Goal: Task Accomplishment & Management: Manage account settings

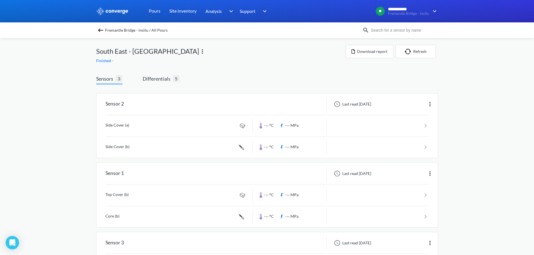
click at [225, 59] on div "Finished -" at bounding box center [221, 61] width 250 height 6
click at [135, 30] on span "Fremantle Bridge - insitu / All Pours" at bounding box center [136, 30] width 63 height 8
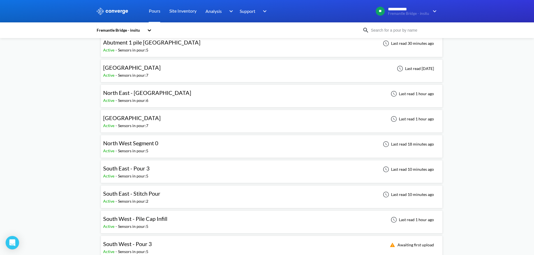
scroll to position [84, 0]
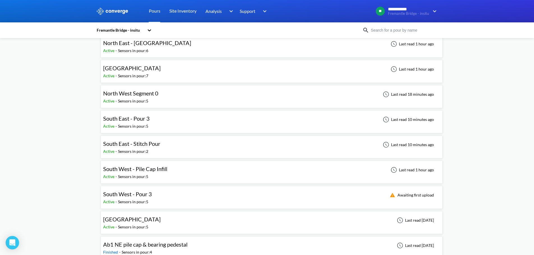
click at [85, 145] on div "**********" at bounding box center [267, 191] width 534 height 550
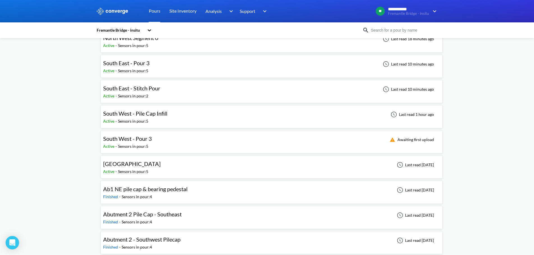
scroll to position [140, 0]
click at [64, 142] on div "**********" at bounding box center [267, 135] width 534 height 550
click at [63, 170] on div "**********" at bounding box center [267, 135] width 534 height 550
click at [64, 148] on div "**********" at bounding box center [267, 135] width 534 height 550
click at [60, 142] on div "**********" at bounding box center [267, 135] width 534 height 550
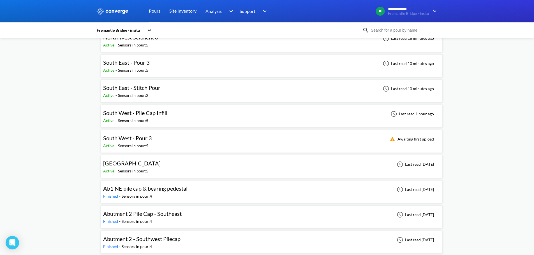
click at [168, 139] on div "South West - Pour 3 Active - Sensors in pour: 5 Awaiting first upload" at bounding box center [271, 142] width 337 height 18
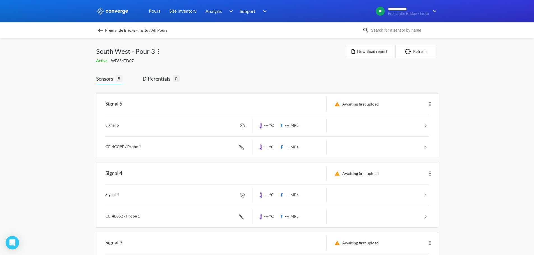
click at [69, 75] on div "**********" at bounding box center [267, 224] width 534 height 448
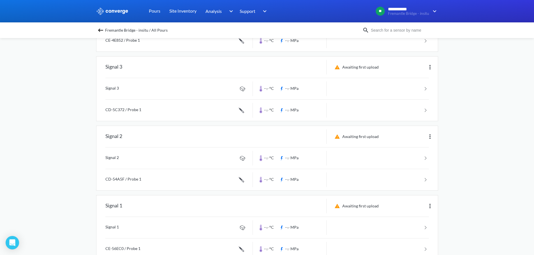
scroll to position [192, 0]
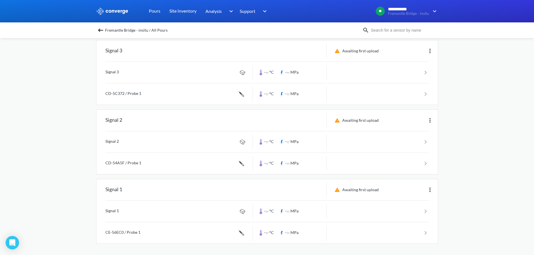
click at [74, 148] on div "**********" at bounding box center [267, 32] width 534 height 448
click at [428, 190] on img at bounding box center [430, 190] width 7 height 7
click at [422, 193] on div "Edit" at bounding box center [416, 190] width 36 height 11
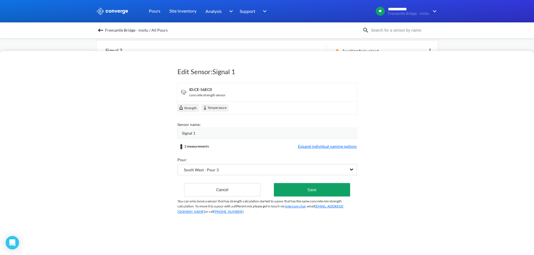
click at [262, 132] on div "Signal 1" at bounding box center [269, 133] width 175 height 6
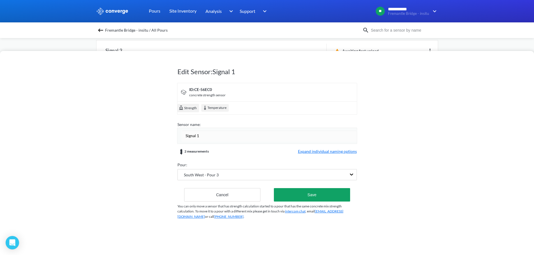
click at [262, 132] on input "Signal 1" at bounding box center [269, 135] width 175 height 11
type input "Sensor 1"
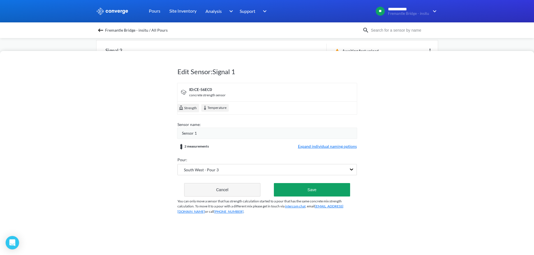
click at [227, 192] on button "Cancel" at bounding box center [222, 189] width 77 height 13
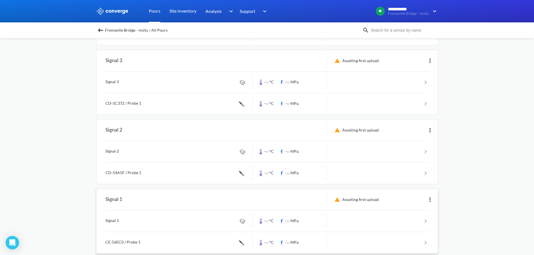
scroll to position [24, 0]
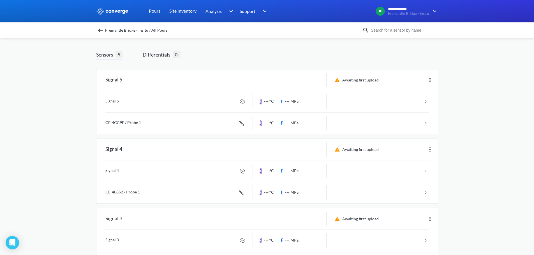
drag, startPoint x: 133, startPoint y: 31, endPoint x: 125, endPoint y: 32, distance: 8.4
click at [125, 32] on span "Fremantle Bridge - insitu / All Pours" at bounding box center [136, 30] width 63 height 8
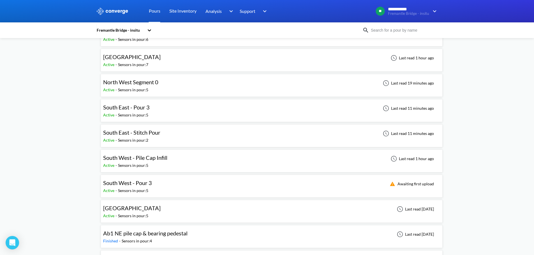
scroll to position [112, 0]
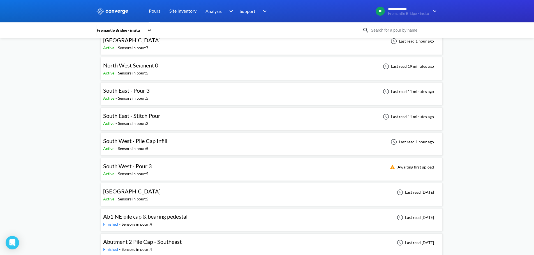
click at [80, 167] on div "**********" at bounding box center [267, 163] width 534 height 550
click at [166, 170] on div "South West - Pour 3 Active - Sensors in pour: 5 Awaiting first upload" at bounding box center [271, 170] width 337 height 18
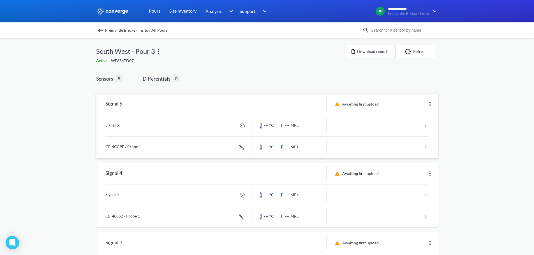
click at [433, 104] on img at bounding box center [430, 104] width 7 height 7
click at [414, 107] on div "Edit" at bounding box center [416, 104] width 36 height 11
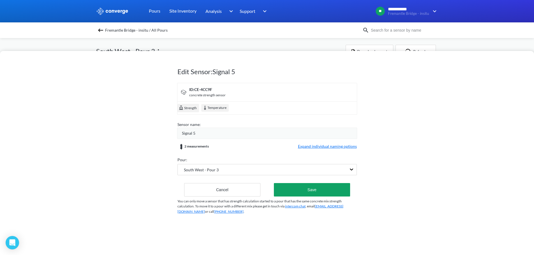
click at [221, 132] on div "Signal 5" at bounding box center [269, 133] width 175 height 6
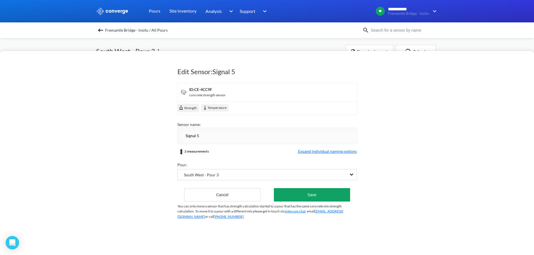
drag, startPoint x: 214, startPoint y: 133, endPoint x: 131, endPoint y: 130, distance: 82.5
click at [131, 130] on div "Edit Sensor: Signal 5 ID: CE-4CC9F concrete strength sensor Strength Temperatur…" at bounding box center [267, 153] width 534 height 204
type input "Sensor 5 - South Face (Maturity)"
click at [131, 130] on div "Edit Sensor: Signal 5 ID: CE-4CC9F concrete strength sensor Strength Temperatur…" at bounding box center [267, 153] width 534 height 204
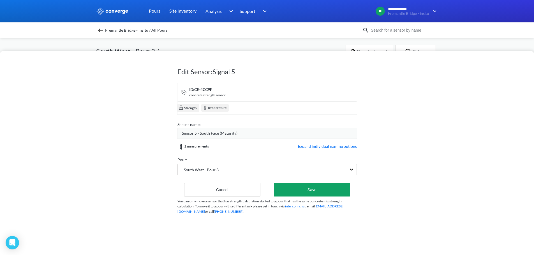
click at [317, 148] on span "Expand individual naming options" at bounding box center [327, 147] width 59 height 7
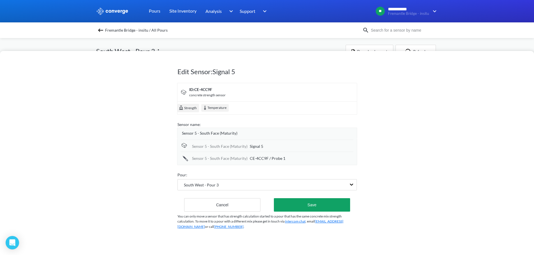
click at [257, 140] on div "Sensor 5 - South Face (Maturity) Signal 5" at bounding box center [267, 146] width 173 height 12
click at [257, 143] on div "Sensor 5 - South Face (Maturity) Signal 5" at bounding box center [267, 146] width 173 height 12
click at [257, 149] on span "Signal 5" at bounding box center [256, 147] width 13 height 6
click input "Signal 5"
click at [257, 149] on input "Signal 5" at bounding box center [302, 146] width 104 height 11
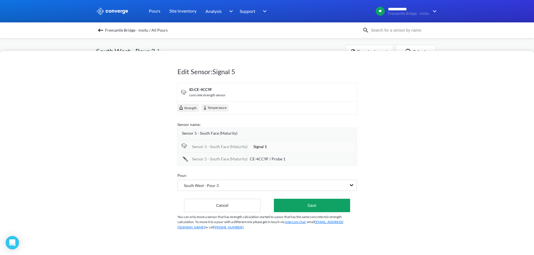
type input "Ambient (b)"
click at [108, 165] on div "Edit Sensor: Signal 5 ID: CE-4CC9F concrete strength sensor Strength Temperatur…" at bounding box center [267, 153] width 534 height 204
click at [271, 155] on div "Sensor 5 - South Face (Maturity) CE-4CC9F / Probe 1" at bounding box center [267, 158] width 173 height 12
click at [271, 159] on span "CE-4CC9F / Probe 1" at bounding box center [268, 159] width 36 height 6
click at [271, 159] on input "CE-4CC9F / Probe 1" at bounding box center [302, 158] width 104 height 11
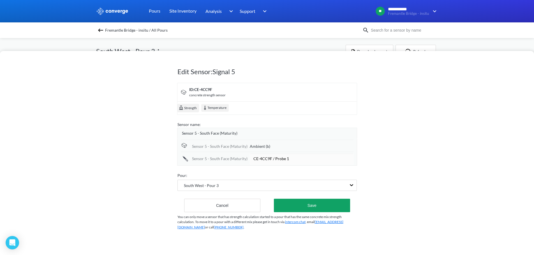
click at [271, 159] on input "CE-4CC9F / Probe 1" at bounding box center [302, 158] width 104 height 11
type input "Climbing Anchor (b)"
drag, startPoint x: 151, startPoint y: 159, endPoint x: 170, endPoint y: 161, distance: 18.9
click at [152, 159] on div "Edit Sensor: Signal 5 ID: CE-4CC9F concrete strength sensor Strength Temperatur…" at bounding box center [267, 153] width 534 height 204
click at [316, 202] on button "Save" at bounding box center [312, 204] width 76 height 13
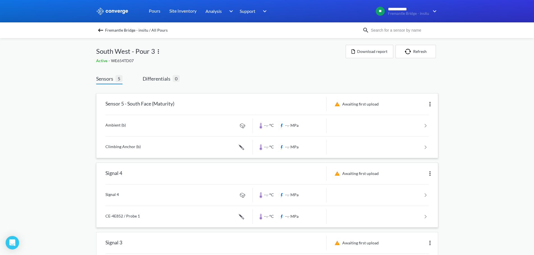
click at [432, 172] on img at bounding box center [430, 173] width 7 height 7
click at [418, 175] on div "Edit" at bounding box center [416, 173] width 36 height 11
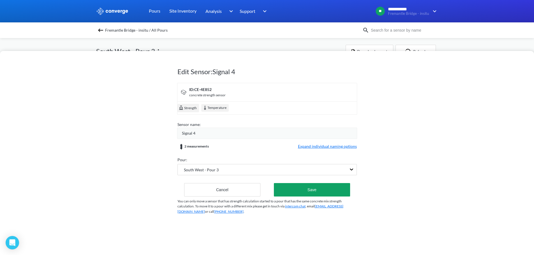
click at [208, 133] on div "Signal 4" at bounding box center [269, 133] width 175 height 6
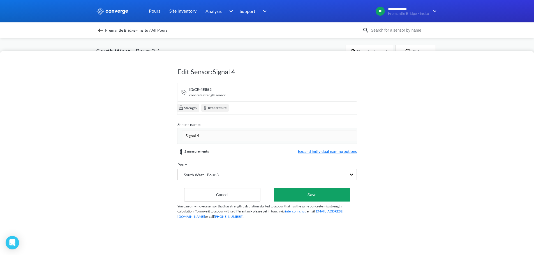
click at [211, 134] on input "Signal 4" at bounding box center [269, 135] width 175 height 11
type input "Sensor 4 - Bridge Side Maturity (Maturity)"
click at [151, 147] on div "Edit Sensor: Signal 4 ID: CE-4E852 concrete strength sensor Strength Temperatur…" at bounding box center [267, 153] width 534 height 204
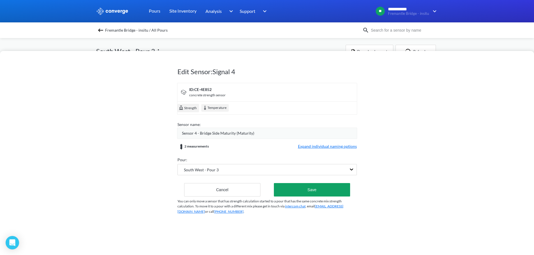
click at [340, 148] on span "Expand individual naming options" at bounding box center [327, 147] width 59 height 7
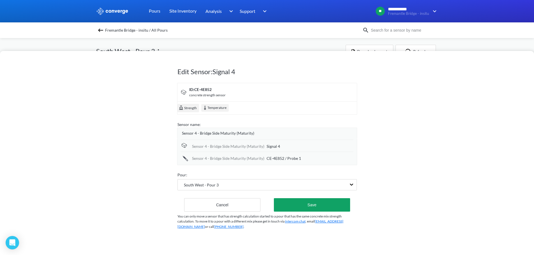
drag, startPoint x: 83, startPoint y: 161, endPoint x: 115, endPoint y: 161, distance: 32.0
click at [83, 161] on div "Edit Sensor: Signal 4 ID: CE-4E852 concrete strength sensor Strength Temperatur…" at bounding box center [267, 153] width 534 height 204
click at [278, 145] on span "Signal 4" at bounding box center [273, 147] width 13 height 6
click at [278, 145] on input "Signal 4" at bounding box center [310, 146] width 87 height 11
type input "Ambient (a)"
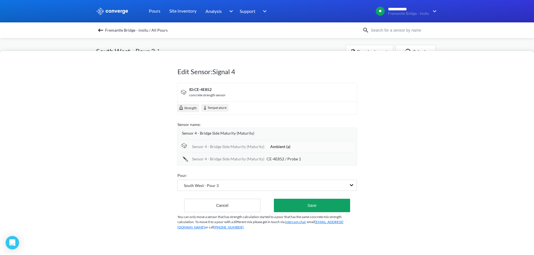
click at [75, 166] on div "Edit Sensor: Signal 4 ID: CE-4E852 concrete strength sensor Strength Temperatur…" at bounding box center [267, 153] width 534 height 204
click at [280, 161] on span "CE-4E852 / Probe 1" at bounding box center [284, 159] width 34 height 6
click at [280, 161] on input "CE-4E852 / Probe 1" at bounding box center [310, 158] width 87 height 11
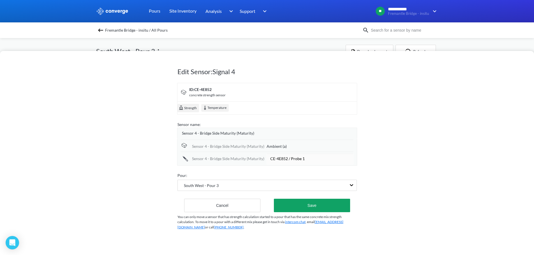
type input "Climbing Anchor (a)"
click at [136, 158] on div "Edit Sensor: Signal 4 ID: CE-4E852 concrete strength sensor Strength Temperatur…" at bounding box center [267, 153] width 534 height 204
click at [292, 203] on button "Save" at bounding box center [312, 204] width 76 height 13
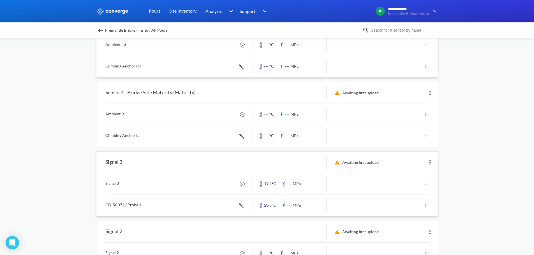
scroll to position [84, 0]
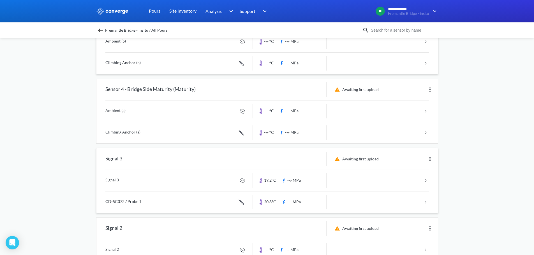
click at [431, 158] on img at bounding box center [430, 159] width 7 height 7
click at [417, 163] on div "Edit" at bounding box center [416, 159] width 36 height 11
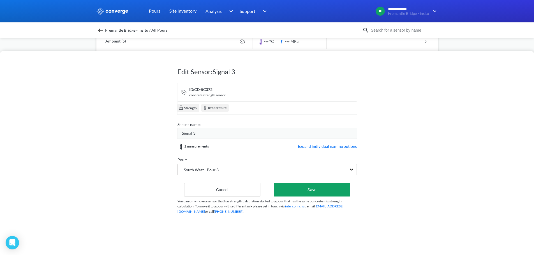
click at [193, 133] on span "Signal 3" at bounding box center [188, 133] width 13 height 6
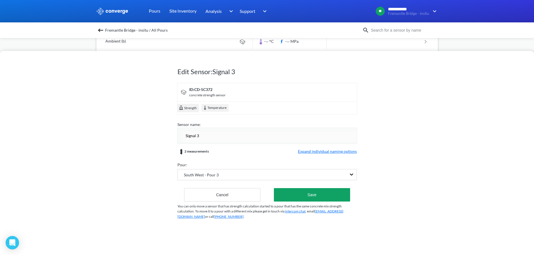
click at [193, 133] on input "Signal 3" at bounding box center [269, 135] width 175 height 11
type input "Sensor 3 - Bridge Side"
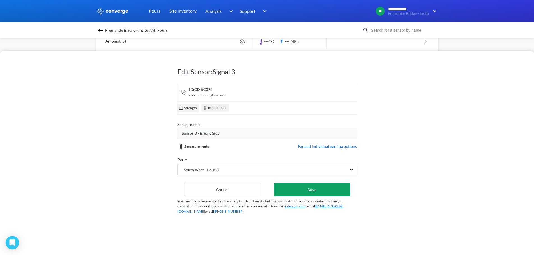
click at [125, 159] on div "Edit Sensor: Signal 3 ID: CD-5C372 concrete strength sensor Strength Temperatur…" at bounding box center [267, 153] width 534 height 204
click at [321, 146] on span "Expand individual naming options" at bounding box center [327, 147] width 59 height 7
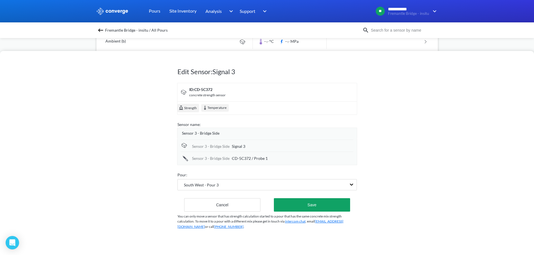
click at [236, 148] on span "Signal 3" at bounding box center [238, 147] width 13 height 6
click at [236, 148] on input "Signal 3" at bounding box center [293, 146] width 122 height 11
type input "Top Cover (c)"
click at [137, 154] on div "Edit Sensor: Signal 3 ID: CD-5C372 concrete strength sensor Strength Temperatur…" at bounding box center [267, 153] width 534 height 204
click at [237, 159] on span "CD-5C372 / Probe 1" at bounding box center [250, 159] width 36 height 6
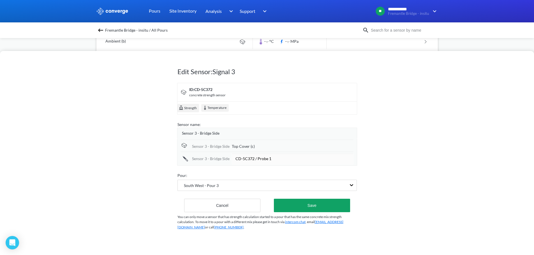
click at [237, 159] on input "CD-5C372 / Probe 1" at bounding box center [293, 158] width 122 height 11
type input "Core (b)"
click at [149, 154] on div "Edit Sensor: Signal 3 ID: CD-5C372 concrete strength sensor Strength Temperatur…" at bounding box center [267, 153] width 534 height 204
click at [303, 206] on button "Save" at bounding box center [312, 204] width 76 height 13
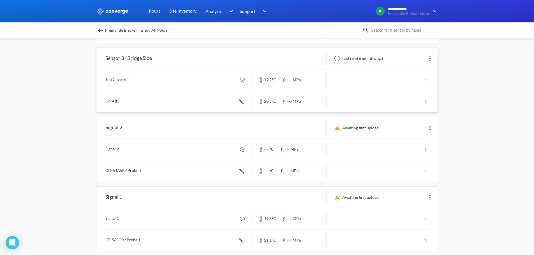
scroll to position [192, 0]
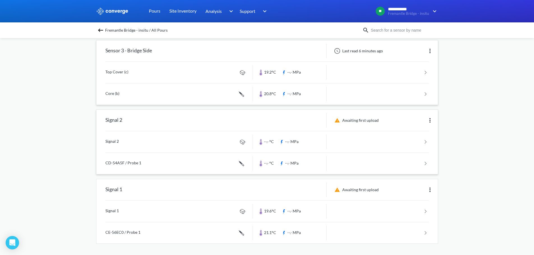
click at [429, 121] on img at bounding box center [430, 120] width 7 height 7
click at [408, 123] on div "Edit" at bounding box center [416, 120] width 36 height 11
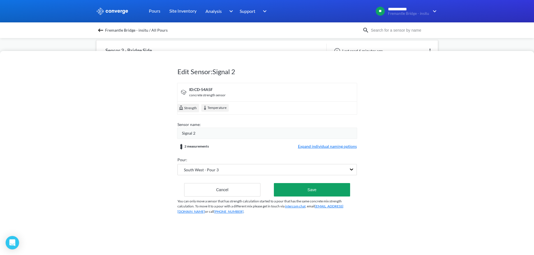
click at [194, 134] on span "Signal 2" at bounding box center [188, 133] width 13 height 6
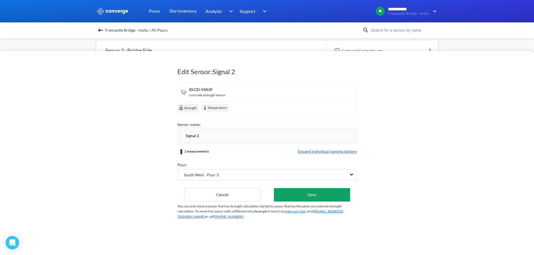
click at [194, 134] on input "Signal 2" at bounding box center [269, 135] width 175 height 11
type input "Sensor 2 - Centre of Pour"
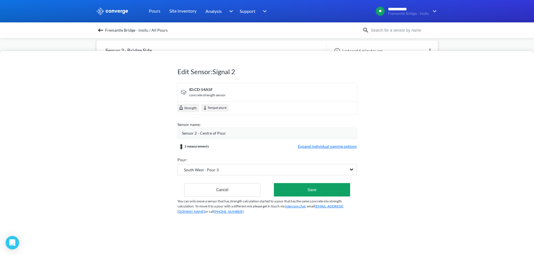
click at [92, 134] on div "Edit Sensor: Signal 2 ID: CD-54A5F concrete strength sensor Strength Temperatur…" at bounding box center [267, 153] width 534 height 204
click at [322, 147] on span "Expand individual naming options" at bounding box center [327, 147] width 59 height 7
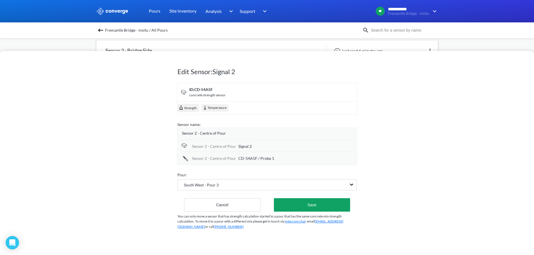
click at [238, 144] on span "Signal 2" at bounding box center [244, 147] width 13 height 6
click at [242, 144] on input "Signal 2" at bounding box center [295, 146] width 115 height 11
type input "Top Cover (b)"
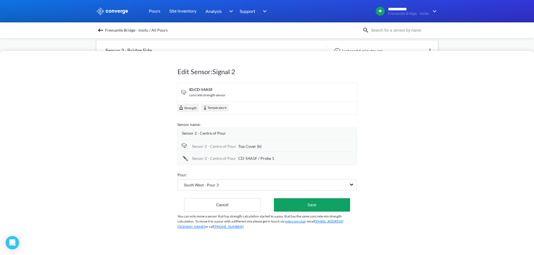
click at [268, 160] on span "CD-54A5F / Probe 1" at bounding box center [256, 159] width 36 height 6
click at [268, 160] on input "CD-54A5F / Probe 1" at bounding box center [295, 158] width 115 height 11
type input "Core (a)"
click at [156, 162] on div "Edit Sensor: Signal 2 ID: CD-54A5F concrete strength sensor Strength Temperatur…" at bounding box center [267, 153] width 534 height 204
click at [312, 205] on button "Save" at bounding box center [312, 204] width 76 height 13
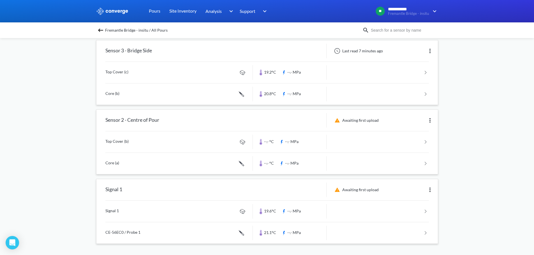
click at [431, 189] on img at bounding box center [430, 190] width 7 height 7
click at [424, 191] on div "Edit" at bounding box center [416, 190] width 36 height 11
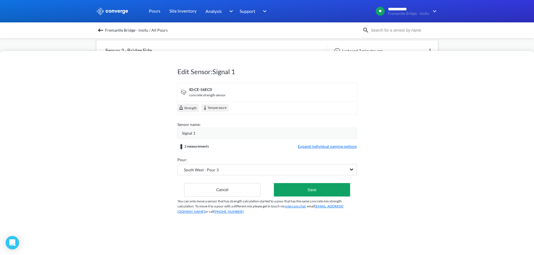
click at [308, 147] on span "Expand individual naming options" at bounding box center [327, 147] width 59 height 7
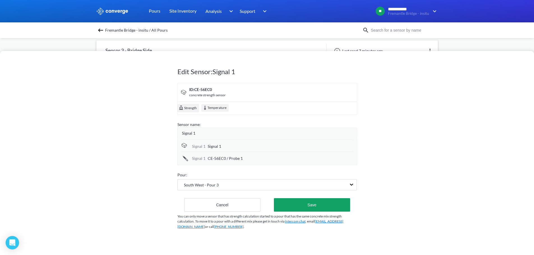
click at [192, 134] on span "Signal 1" at bounding box center [188, 133] width 13 height 6
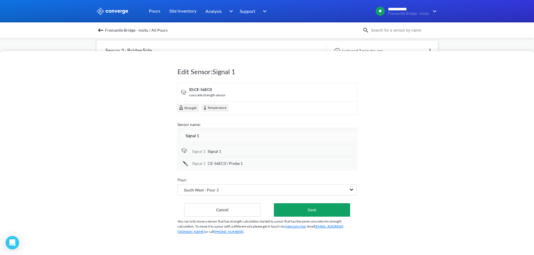
click at [192, 134] on input "Signal 1" at bounding box center [269, 135] width 175 height 11
click at [118, 137] on div "Edit Sensor: Signal 1 ID: CE-56EC0 concrete strength sensor Strength Temperatur…" at bounding box center [267, 153] width 534 height 204
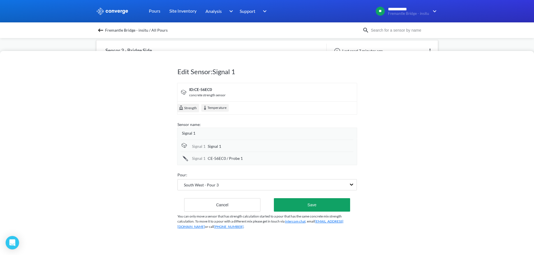
click at [204, 138] on div "Signal 1" at bounding box center [267, 133] width 180 height 11
click at [199, 133] on div "Signal 1" at bounding box center [269, 133] width 175 height 6
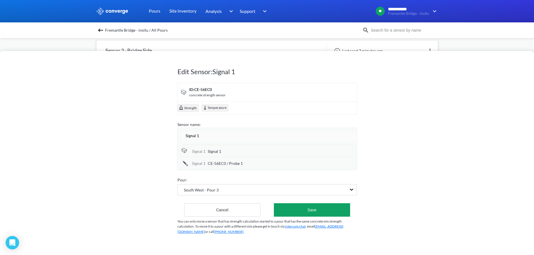
click at [199, 133] on input "Signal 1" at bounding box center [269, 135] width 175 height 11
type input "Sensor 1 - River Side"
click at [125, 138] on div "Edit Sensor: Signal 1 ID: CE-56EC0 concrete strength sensor Strength Temperatur…" at bounding box center [267, 153] width 534 height 204
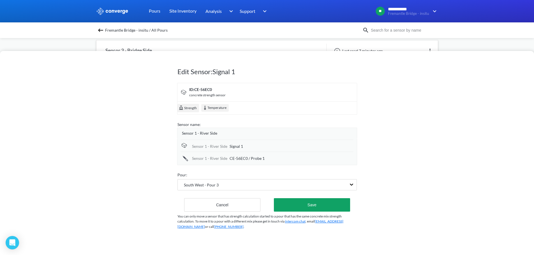
click at [230, 147] on span "Signal 1" at bounding box center [236, 147] width 13 height 6
click at [230, 147] on input "Signal 1" at bounding box center [292, 146] width 124 height 11
type input "Top Cover (a)"
click at [73, 150] on div "Edit Sensor: Signal 1 ID: CE-56EC0 concrete strength sensor Strength Temperatur…" at bounding box center [267, 153] width 534 height 204
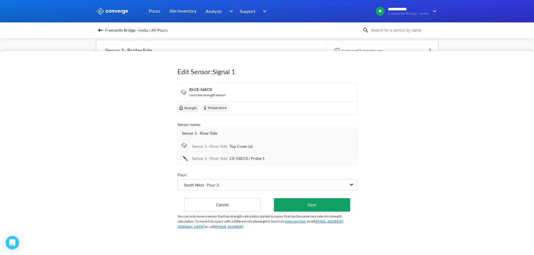
click at [241, 160] on span "CE-56EC0 / Probe 1" at bounding box center [247, 159] width 35 height 6
click at [241, 160] on input "CE-56EC0 / Probe 1" at bounding box center [292, 158] width 124 height 11
type input "Side Cover (a)"
click at [131, 169] on div "Edit Sensor: Signal 1 ID: CE-56EC0 concrete strength sensor Strength Temperatur…" at bounding box center [267, 153] width 534 height 204
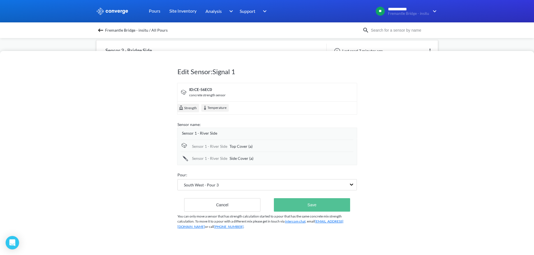
click at [324, 209] on button "Save" at bounding box center [312, 204] width 76 height 13
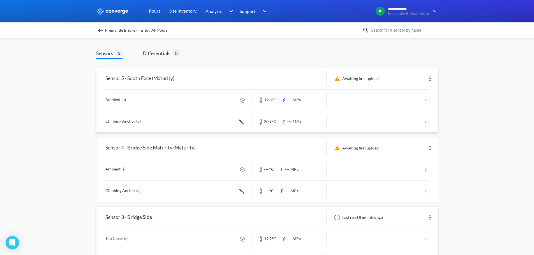
scroll to position [0, 0]
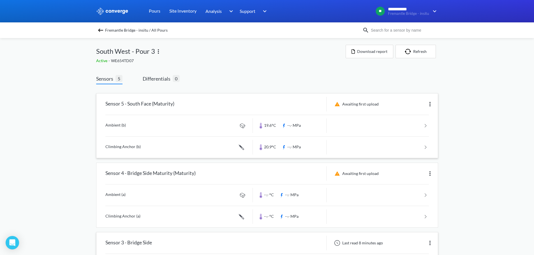
click at [461, 152] on div "**********" at bounding box center [267, 224] width 534 height 448
click at [208, 59] on div "Active - WE654TD07" at bounding box center [221, 61] width 250 height 6
click at [238, 71] on div "Sensors 5 Differentials 0 Sensor 5 - South Face (Maturity) Awaiting first uploa…" at bounding box center [267, 257] width 342 height 381
click at [490, 198] on div "**********" at bounding box center [267, 224] width 534 height 448
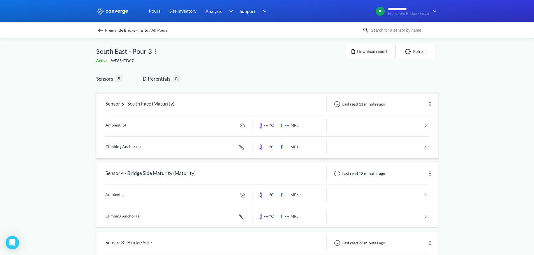
click at [432, 104] on img at bounding box center [430, 104] width 7 height 7
click at [418, 103] on div "Edit" at bounding box center [416, 104] width 36 height 11
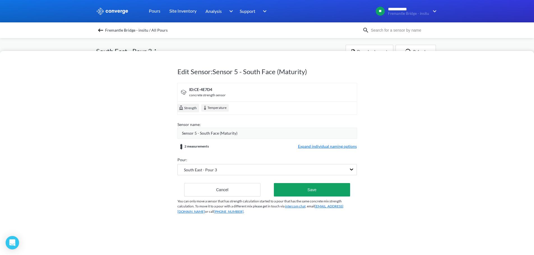
click at [240, 132] on div "Sensor 5 - South Face (Maturity)" at bounding box center [269, 133] width 175 height 6
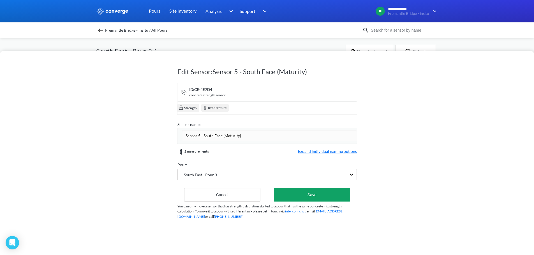
click at [240, 133] on input "Sensor 5 - South Face (Maturity)" at bounding box center [269, 135] width 175 height 11
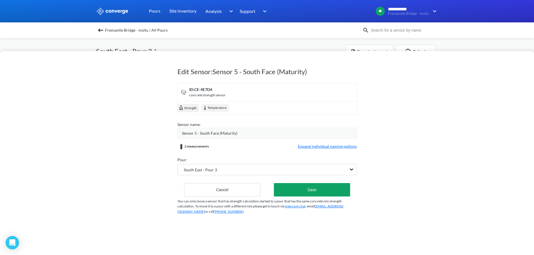
click at [344, 147] on span "Expand individual naming options" at bounding box center [327, 147] width 59 height 7
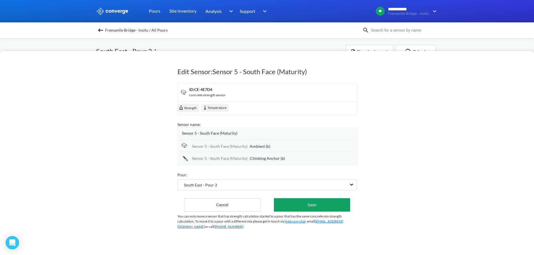
click at [264, 149] on span "Ambient (b)" at bounding box center [260, 147] width 20 height 6
click at [263, 148] on input "Ambient (b)" at bounding box center [302, 146] width 104 height 11
click at [264, 157] on span "Climbing Anchor (b)" at bounding box center [267, 159] width 35 height 6
click at [264, 157] on input "Climbing Anchor (b)" at bounding box center [302, 158] width 104 height 11
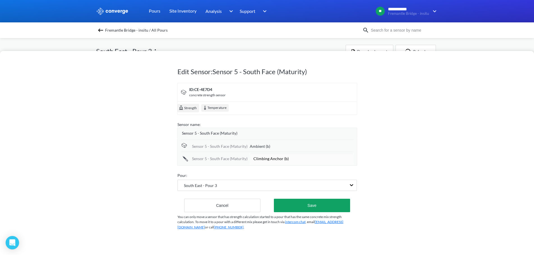
click at [264, 157] on input "Climbing Anchor (b)" at bounding box center [302, 158] width 104 height 11
click at [245, 204] on button "Cancel" at bounding box center [222, 204] width 77 height 13
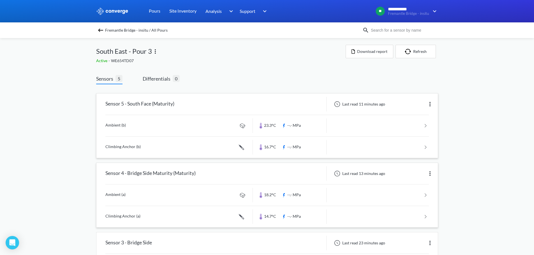
click at [430, 173] on img at bounding box center [430, 173] width 7 height 7
click at [413, 175] on div "Edit" at bounding box center [416, 173] width 36 height 11
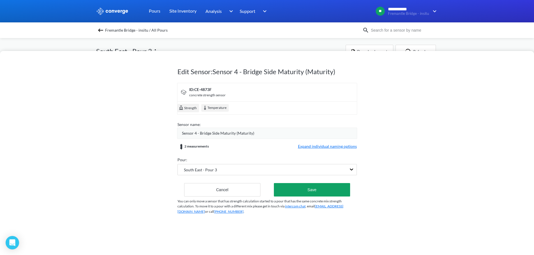
click at [230, 133] on span "Sensor 4 - Bridge Side Maturity (Maturity)" at bounding box center [218, 133] width 72 height 6
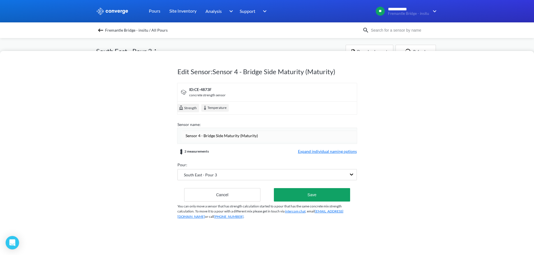
click at [248, 135] on input "Sensor 4 - Bridge Side Maturity (Maturity)" at bounding box center [269, 135] width 175 height 11
click at [419, 149] on div "Edit Sensor: Sensor 4 - Bridge Side Maturity (Maturity) ID: CE-4873F concrete s…" at bounding box center [267, 153] width 534 height 204
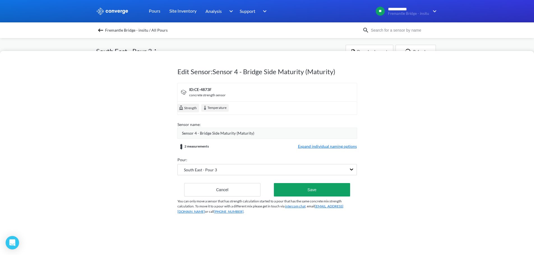
click at [320, 146] on span "Expand individual naming options" at bounding box center [327, 147] width 59 height 7
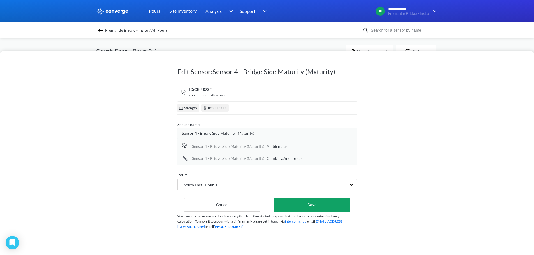
click at [275, 147] on span "Ambient (a)" at bounding box center [277, 147] width 20 height 6
click at [275, 147] on input "Ambient (a)" at bounding box center [310, 146] width 87 height 11
click at [283, 158] on span "Climbing Anchor (a)" at bounding box center [284, 159] width 35 height 6
click at [283, 158] on input "Climbing Anchor (a)" at bounding box center [310, 158] width 87 height 11
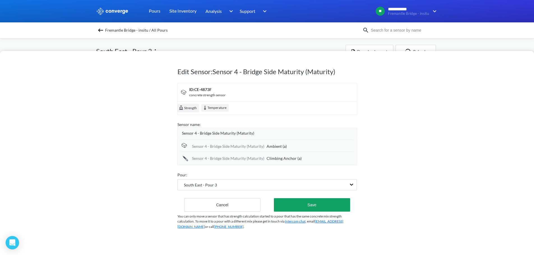
click at [415, 159] on div "Edit Sensor: Sensor 4 - Bridge Side Maturity (Maturity) ID: CE-4873F concrete s…" at bounding box center [267, 153] width 534 height 204
click at [226, 209] on button "Cancel" at bounding box center [222, 204] width 77 height 13
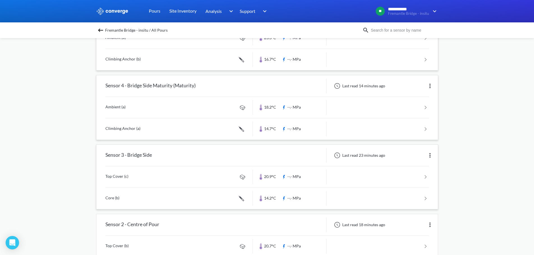
scroll to position [112, 0]
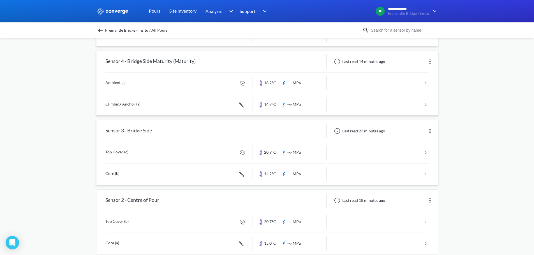
click at [430, 131] on img at bounding box center [430, 131] width 7 height 7
click at [417, 132] on div "Edit" at bounding box center [416, 131] width 36 height 11
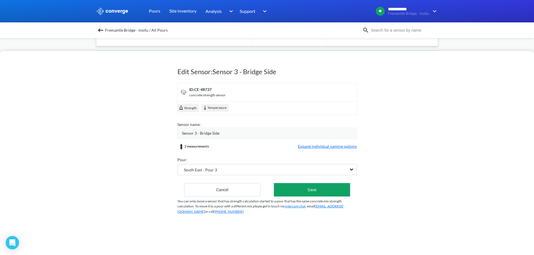
click at [217, 133] on span "Sensor 3 - Bridge Side" at bounding box center [201, 133] width 38 height 6
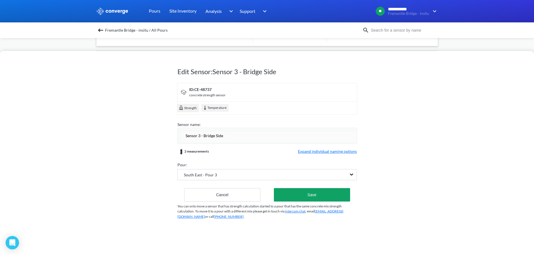
click at [217, 133] on input "Sensor 3 - Bridge Side" at bounding box center [269, 135] width 175 height 11
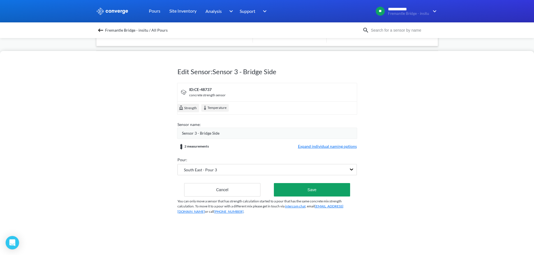
click at [418, 133] on div "Edit Sensor: Sensor 3 - Bridge Side ID: CE-48737 concrete strength sensor Stren…" at bounding box center [267, 153] width 534 height 204
click at [323, 146] on span "Expand individual naming options" at bounding box center [327, 147] width 59 height 7
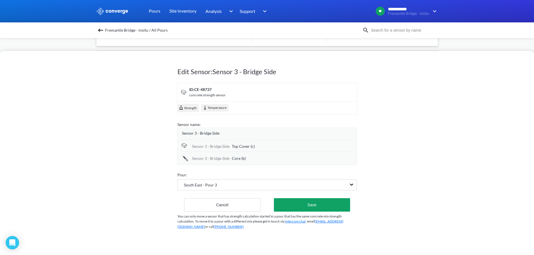
click at [244, 146] on span "Top Cover (c)" at bounding box center [243, 147] width 23 height 6
click at [244, 146] on input "Top Cover (c)" at bounding box center [293, 146] width 122 height 11
click at [433, 142] on div "Edit Sensor: Sensor 3 - Bridge Side ID: CE-48737 concrete strength sensor Stren…" at bounding box center [267, 153] width 534 height 204
click at [241, 161] on span "Core (b)" at bounding box center [239, 159] width 14 height 6
click at [245, 159] on input "Core (b)" at bounding box center [293, 158] width 122 height 11
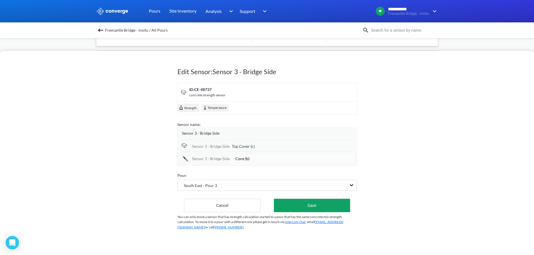
click at [245, 159] on input "Core (b)" at bounding box center [293, 158] width 122 height 11
click at [440, 144] on div "Edit Sensor: Sensor 3 - Bridge Side ID: CE-48737 concrete strength sensor Stren…" at bounding box center [267, 153] width 534 height 204
click at [391, 148] on div "Edit Sensor: Sensor 3 - Bridge Side ID: CE-48737 concrete strength sensor Stren…" at bounding box center [267, 153] width 534 height 204
click at [217, 207] on button "Cancel" at bounding box center [222, 204] width 77 height 13
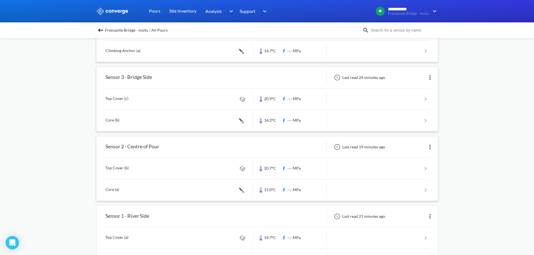
scroll to position [168, 0]
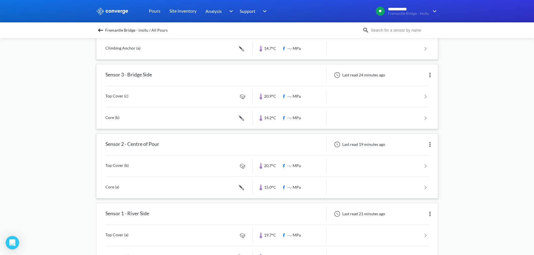
click at [430, 142] on img at bounding box center [430, 144] width 7 height 7
click at [414, 148] on div "Edit" at bounding box center [416, 144] width 36 height 11
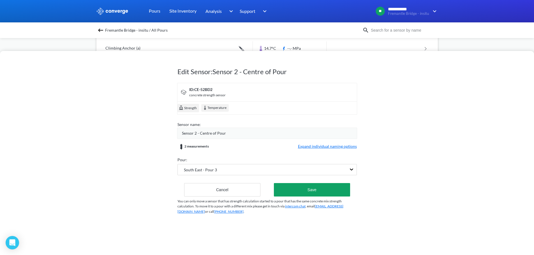
click at [315, 147] on span "Expand individual naming options" at bounding box center [327, 147] width 59 height 7
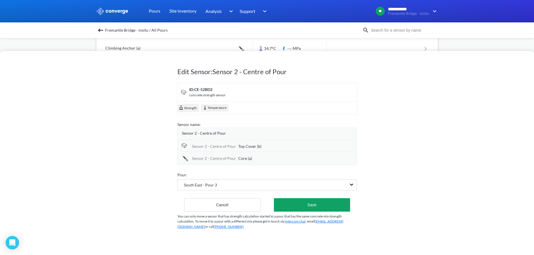
click at [222, 135] on span "Sensor 2 - Centre of Pour" at bounding box center [204, 133] width 44 height 6
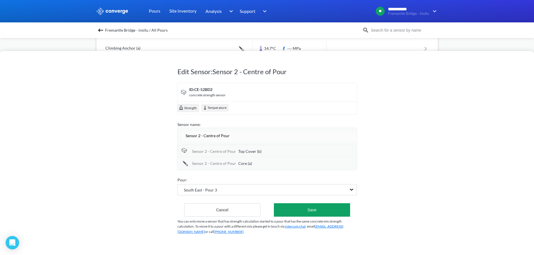
click at [222, 135] on input "Sensor 2 - Centre of Pour" at bounding box center [269, 135] width 175 height 11
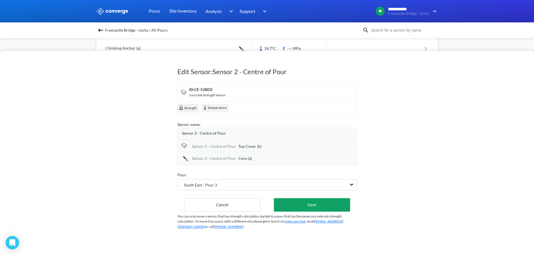
click at [425, 115] on div "Edit Sensor: Sensor 2 - Centre of Pour ID: CE-52BD2 concrete strength sensor St…" at bounding box center [267, 153] width 534 height 204
click at [243, 144] on span "Top Cover (b)" at bounding box center [249, 147] width 23 height 6
click at [243, 144] on input "Top Cover (b)" at bounding box center [295, 146] width 115 height 11
click at [131, 141] on div "Edit Sensor: Sensor 2 - Centre of Pour ID: CE-52BD2 concrete strength sensor St…" at bounding box center [267, 153] width 534 height 204
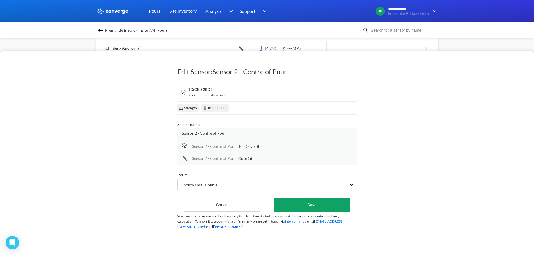
click at [355, 162] on div "Sensor 2 - Centre of Pour Top Cover (b) Sensor 2 - Centre of Pour Core (a)" at bounding box center [267, 152] width 180 height 27
click at [244, 161] on span "Core (a)" at bounding box center [245, 159] width 14 height 6
click at [246, 160] on input "Core (a)" at bounding box center [295, 158] width 115 height 11
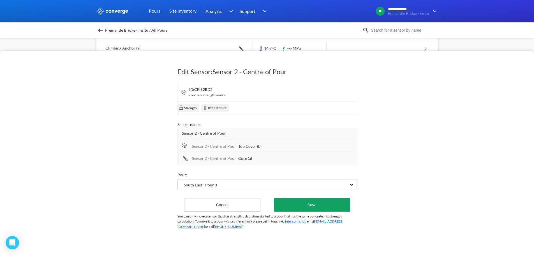
drag, startPoint x: 394, startPoint y: 148, endPoint x: 411, endPoint y: 148, distance: 16.5
click at [396, 148] on div "Edit Sensor: Sensor 2 - Centre of Pour ID: CE-52BD2 concrete strength sensor St…" at bounding box center [267, 153] width 534 height 204
click at [245, 207] on button "Cancel" at bounding box center [222, 204] width 77 height 13
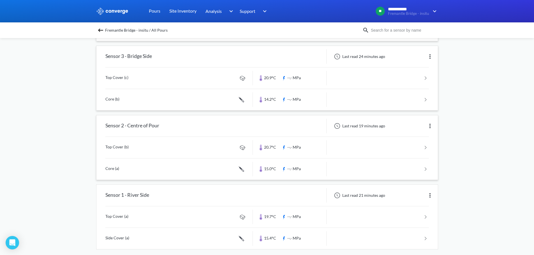
scroll to position [192, 0]
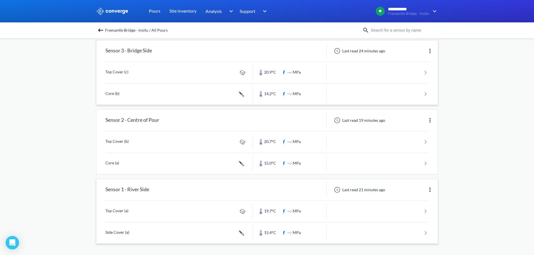
click at [430, 190] on img at bounding box center [430, 190] width 7 height 7
click at [414, 192] on div "Edit" at bounding box center [416, 190] width 36 height 11
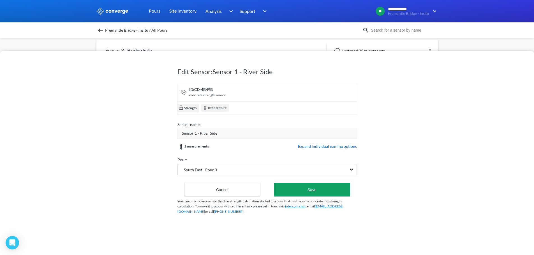
click at [339, 146] on span "Expand individual naming options" at bounding box center [327, 147] width 59 height 7
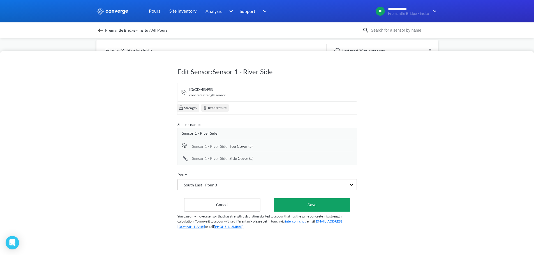
click at [207, 134] on span "Sensor 1 - River Side" at bounding box center [199, 133] width 35 height 6
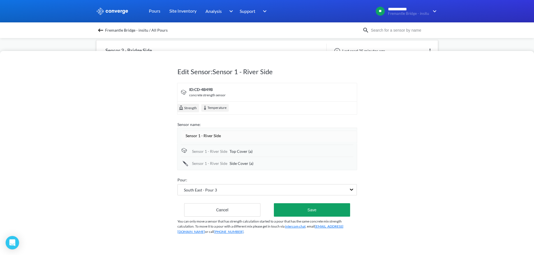
click at [207, 134] on input "Sensor 1 - River Side" at bounding box center [269, 135] width 175 height 11
click at [110, 139] on div "Edit Sensor: Sensor 1 - River Side ID: CD-4B49B concrete strength sensor Streng…" at bounding box center [267, 153] width 534 height 204
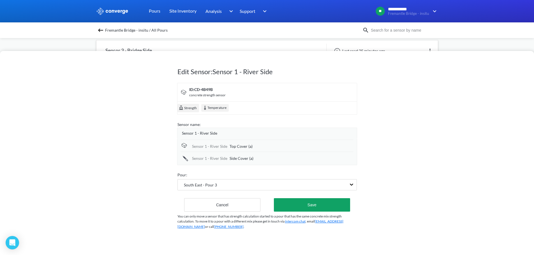
click at [196, 136] on span "Sensor 1 - River Side" at bounding box center [199, 133] width 35 height 6
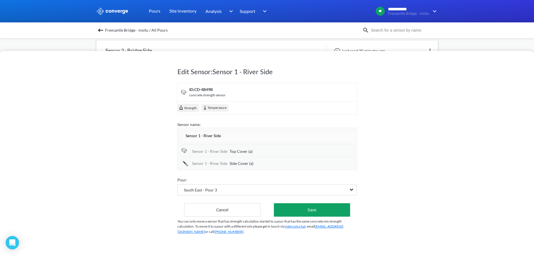
click at [196, 136] on input "Sensor 1 - River Side" at bounding box center [269, 135] width 175 height 11
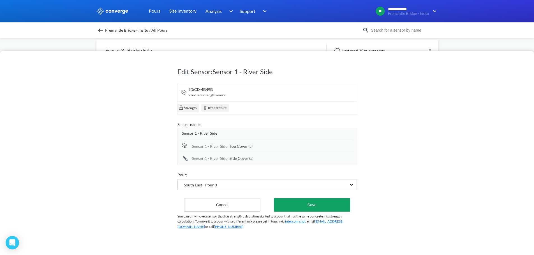
click at [146, 139] on div "Edit Sensor: Sensor 1 - River Side ID: CD-4B49B concrete strength sensor Streng…" at bounding box center [267, 153] width 534 height 204
click at [244, 146] on span "Top Cover (a)" at bounding box center [241, 147] width 23 height 6
click at [244, 146] on input "Top Cover (a)" at bounding box center [292, 146] width 124 height 11
click at [407, 155] on div "Edit Sensor: Sensor 1 - River Side ID: CD-4B49B concrete strength sensor Streng…" at bounding box center [267, 153] width 534 height 204
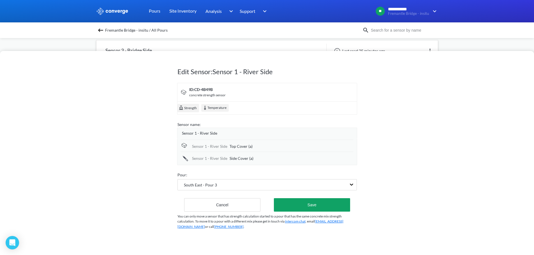
click at [237, 156] on span "Side Cover (a)" at bounding box center [242, 159] width 24 height 6
click at [237, 156] on input "Side Cover (a)" at bounding box center [292, 158] width 124 height 11
click at [376, 158] on div "Edit Sensor: Sensor 1 - River Side ID: CD-4B49B concrete strength sensor Streng…" at bounding box center [267, 153] width 534 height 204
click at [212, 209] on button "Cancel" at bounding box center [222, 204] width 77 height 13
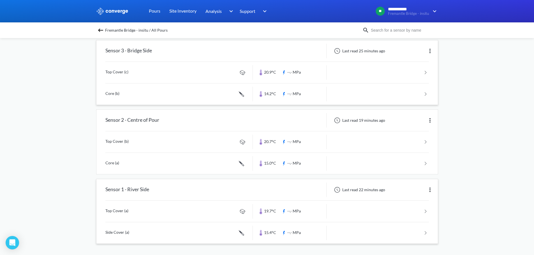
click at [463, 186] on div "**********" at bounding box center [267, 32] width 534 height 448
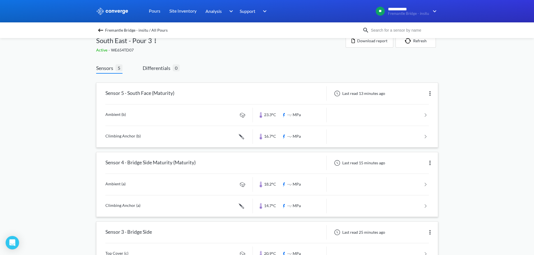
scroll to position [0, 0]
